Goal: Navigation & Orientation: Find specific page/section

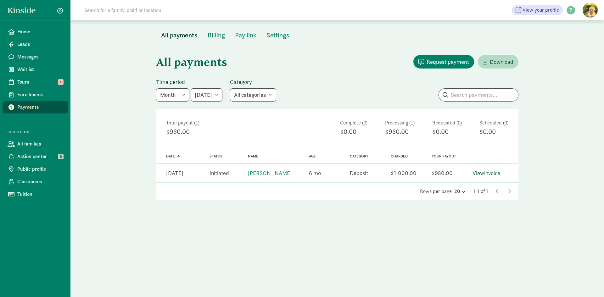
click at [496, 171] on link "View invoice" at bounding box center [487, 173] width 28 height 7
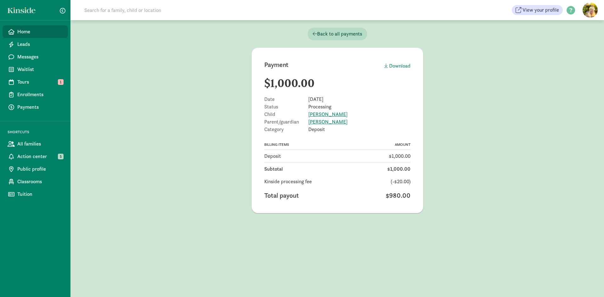
click at [21, 32] on span "Home" at bounding box center [40, 32] width 46 height 8
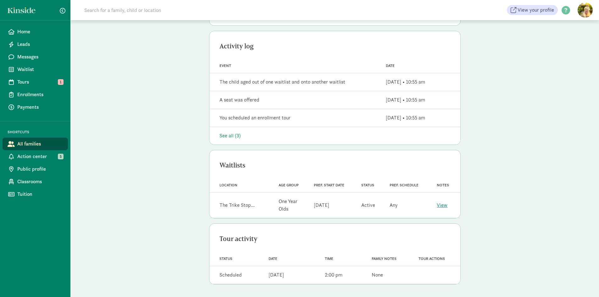
scroll to position [31, 0]
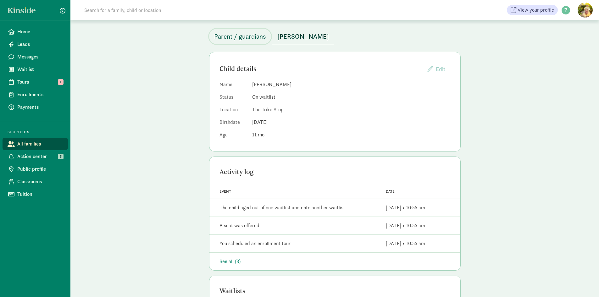
click at [243, 34] on span "Parent / guardians" at bounding box center [240, 36] width 52 height 10
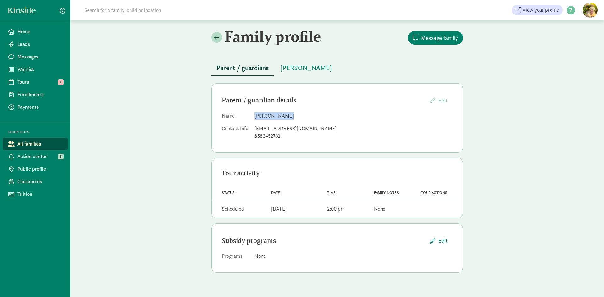
drag, startPoint x: 288, startPoint y: 116, endPoint x: 255, endPoint y: 116, distance: 32.7
click at [255, 116] on dd "Cameron Smith" at bounding box center [354, 116] width 198 height 8
copy dd "Cameron Smith"
click at [24, 35] on span "Home" at bounding box center [40, 32] width 46 height 8
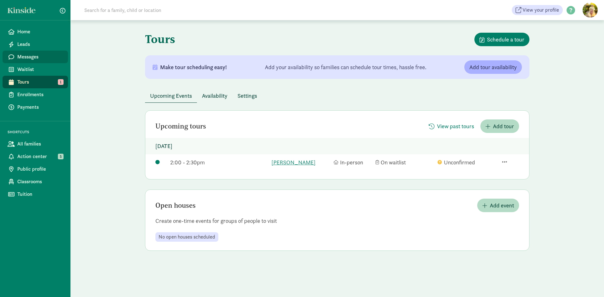
click at [23, 59] on span "Messages" at bounding box center [40, 57] width 46 height 8
